Goal: Information Seeking & Learning: Learn about a topic

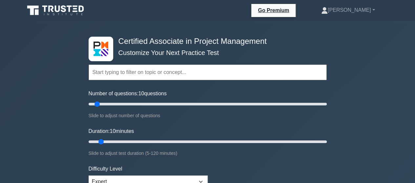
click at [127, 75] on input "text" at bounding box center [208, 73] width 238 height 16
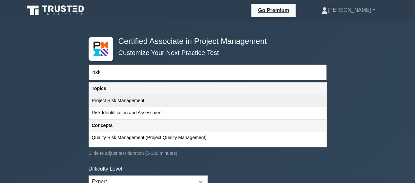
click at [116, 101] on div "Project Risk Management" at bounding box center [207, 101] width 237 height 12
type input "Project Risk Management"
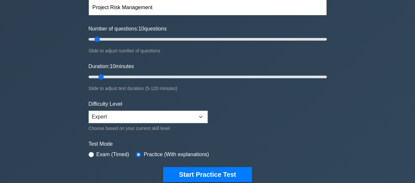
scroll to position [66, 0]
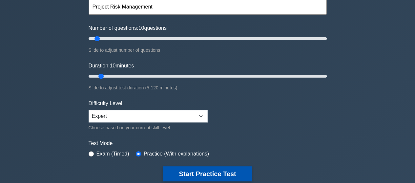
click at [212, 168] on button "Start Practice Test" at bounding box center [207, 174] width 89 height 15
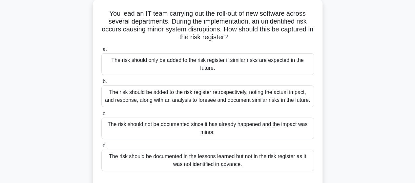
scroll to position [52, 0]
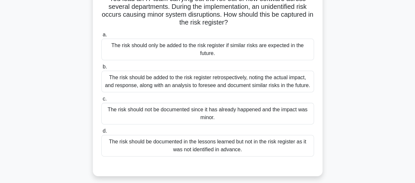
click at [173, 77] on div "The risk should be added to the risk register retrospectively, noting the actua…" at bounding box center [207, 82] width 212 height 22
click at [101, 69] on input "b. The risk should be added to the risk register retrospectively, noting the ac…" at bounding box center [101, 67] width 0 height 4
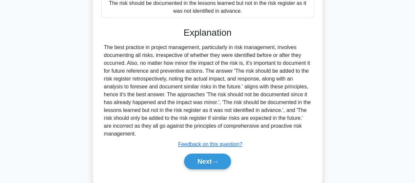
scroll to position [212, 0]
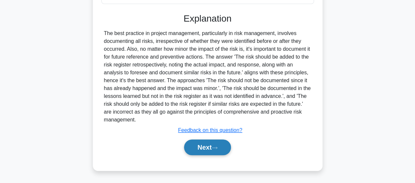
click at [218, 145] on button "Next" at bounding box center [207, 148] width 47 height 16
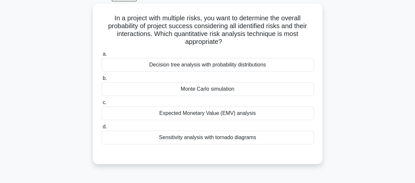
scroll to position [27, 0]
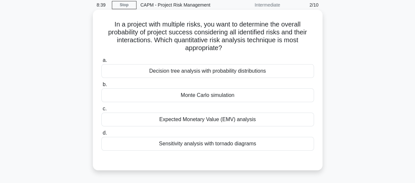
click at [204, 99] on div "Monte Carlo simulation" at bounding box center [207, 96] width 212 height 14
click at [101, 87] on input "b. Monte Carlo simulation" at bounding box center [101, 85] width 0 height 4
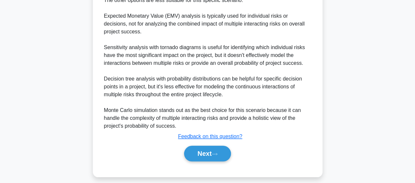
scroll to position [291, 0]
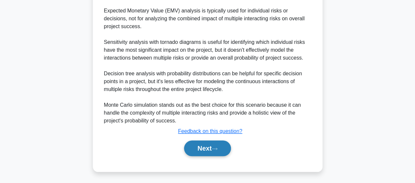
click at [222, 147] on button "Next" at bounding box center [207, 149] width 47 height 16
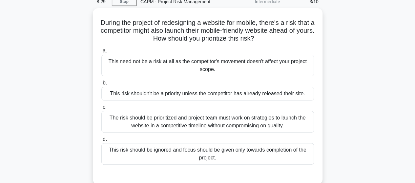
scroll to position [24, 0]
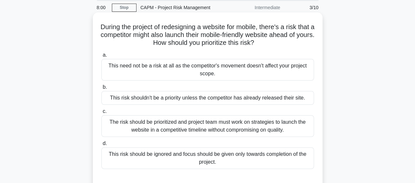
click at [181, 131] on div "The risk should be prioritized and project team must work on strategies to laun…" at bounding box center [207, 126] width 212 height 22
click at [101, 114] on input "c. The risk should be prioritized and project team must work on strategies to l…" at bounding box center [101, 112] width 0 height 4
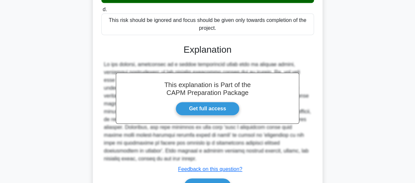
scroll to position [189, 0]
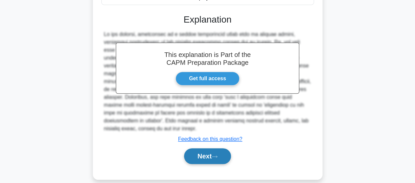
click at [210, 149] on button "Next" at bounding box center [207, 157] width 47 height 16
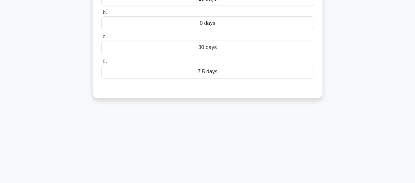
scroll to position [0, 0]
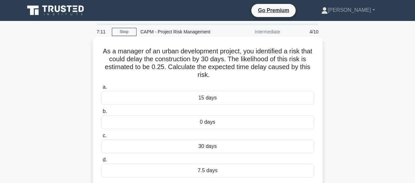
click at [201, 171] on div "7.5 days" at bounding box center [207, 171] width 212 height 14
click at [101, 162] on input "d. 7.5 days" at bounding box center [101, 160] width 0 height 4
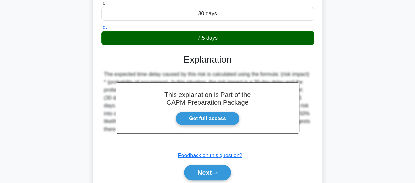
scroll to position [144, 0]
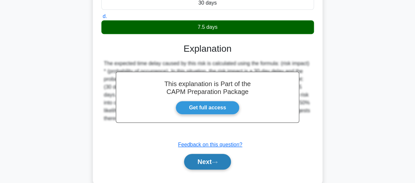
click at [217, 164] on icon at bounding box center [214, 163] width 6 height 4
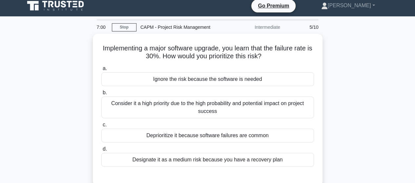
scroll to position [0, 0]
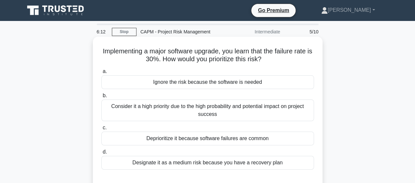
click at [218, 115] on div "Consider it a high priority due to the high probability and potential impact on…" at bounding box center [207, 111] width 212 height 22
click at [101, 98] on input "b. Consider it a high priority due to the high probability and potential impact…" at bounding box center [101, 96] width 0 height 4
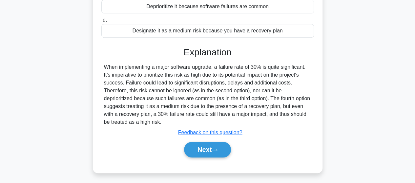
scroll to position [171, 0]
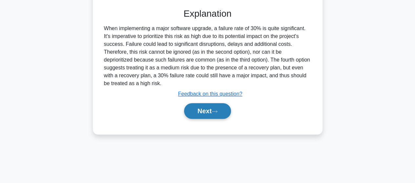
click at [199, 110] on button "Next" at bounding box center [207, 111] width 47 height 16
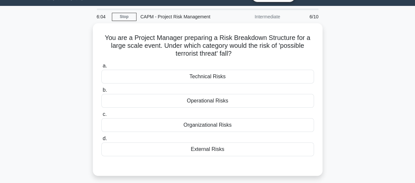
scroll to position [13, 0]
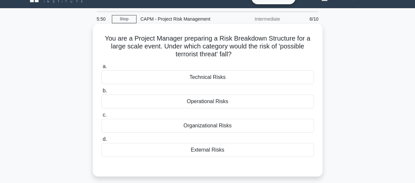
click at [207, 150] on div "External Risks" at bounding box center [207, 150] width 212 height 14
click at [101, 142] on input "d. External Risks" at bounding box center [101, 139] width 0 height 4
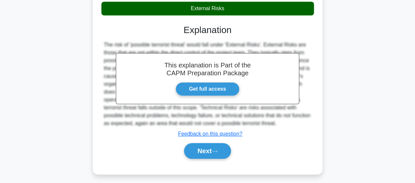
scroll to position [171, 0]
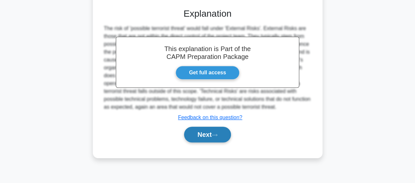
click at [205, 140] on button "Next" at bounding box center [207, 135] width 47 height 16
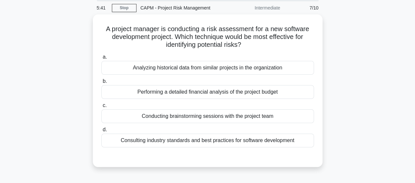
scroll to position [27, 0]
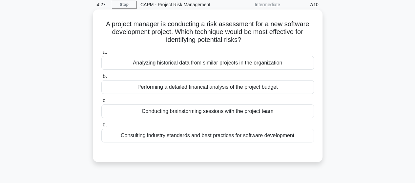
click at [172, 109] on div "Conducting brainstorming sessions with the project team" at bounding box center [207, 112] width 212 height 14
click at [101, 103] on input "c. Conducting brainstorming sessions with the project team" at bounding box center [101, 101] width 0 height 4
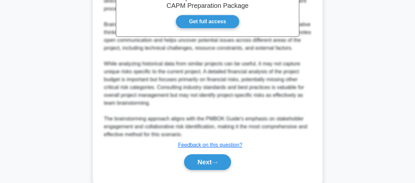
scroll to position [236, 0]
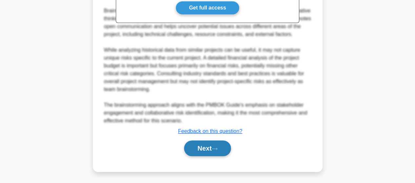
click at [200, 150] on button "Next" at bounding box center [207, 149] width 47 height 16
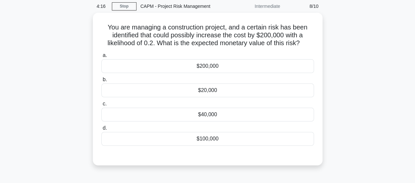
scroll to position [26, 0]
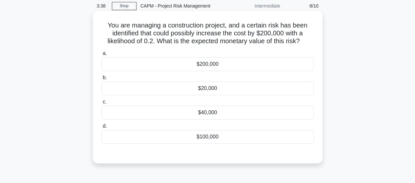
click at [256, 116] on div "$40,000" at bounding box center [207, 113] width 212 height 14
click at [101, 104] on input "c. $40,000" at bounding box center [101, 102] width 0 height 4
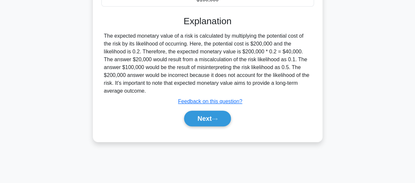
scroll to position [171, 0]
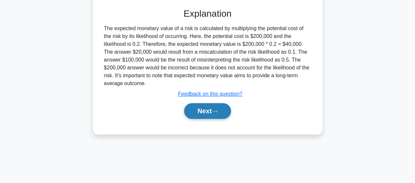
click at [207, 116] on button "Next" at bounding box center [207, 111] width 47 height 16
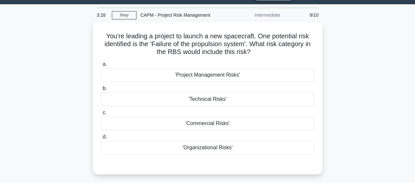
scroll to position [21, 0]
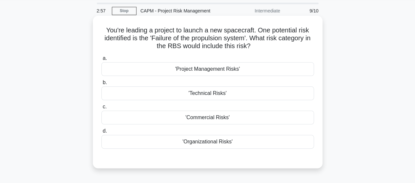
click at [204, 96] on div "'Technical Risks'" at bounding box center [207, 94] width 212 height 14
click at [101, 85] on input "b. 'Technical Risks'" at bounding box center [101, 83] width 0 height 4
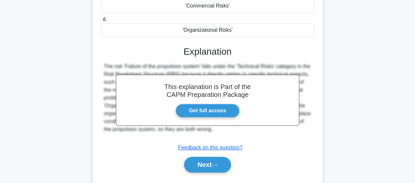
scroll to position [171, 0]
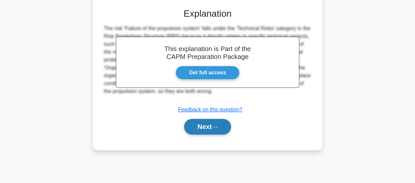
click at [219, 125] on button "Next" at bounding box center [207, 127] width 47 height 16
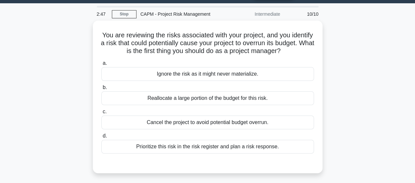
scroll to position [19, 0]
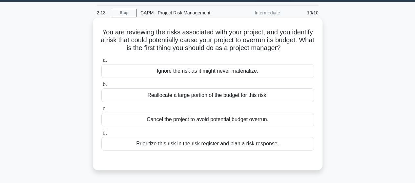
click at [169, 147] on div "Prioritize this risk in the risk register and plan a risk response." at bounding box center [207, 144] width 212 height 14
click at [101, 135] on input "d. Prioritize this risk in the risk register and plan a risk response." at bounding box center [101, 133] width 0 height 4
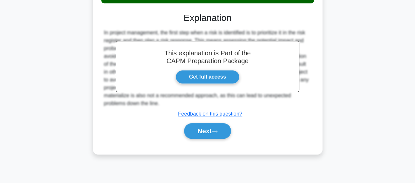
scroll to position [171, 0]
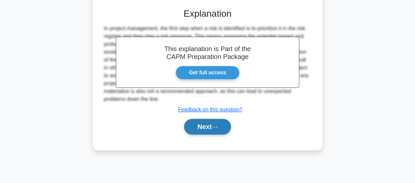
click at [203, 124] on button "Next" at bounding box center [207, 127] width 47 height 16
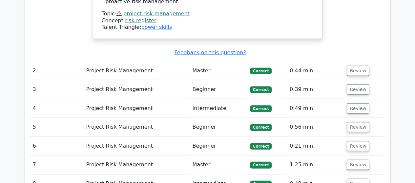
scroll to position [830, 0]
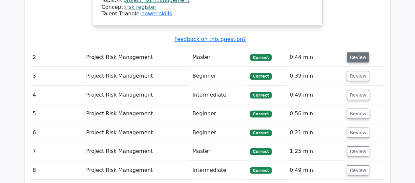
click at [353, 52] on button "Review" at bounding box center [358, 57] width 22 height 10
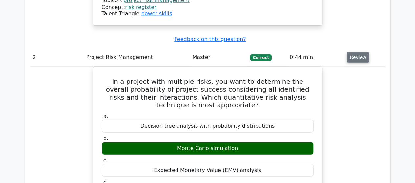
click at [353, 52] on button "Review" at bounding box center [358, 57] width 22 height 10
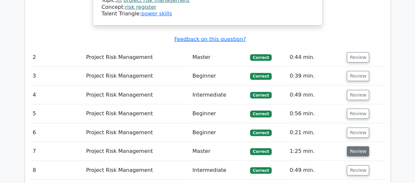
click at [358, 147] on button "Review" at bounding box center [358, 152] width 22 height 10
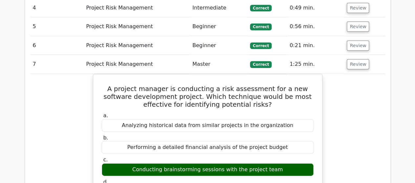
scroll to position [891, 0]
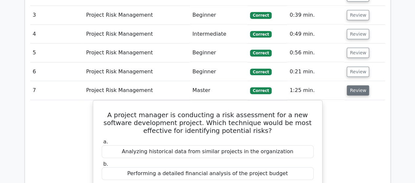
click at [356, 86] on button "Review" at bounding box center [358, 91] width 22 height 10
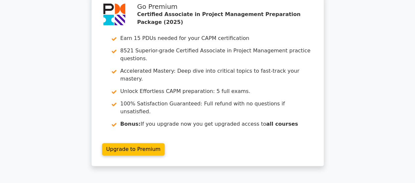
scroll to position [0, 0]
